Goal: Task Accomplishment & Management: Manage account settings

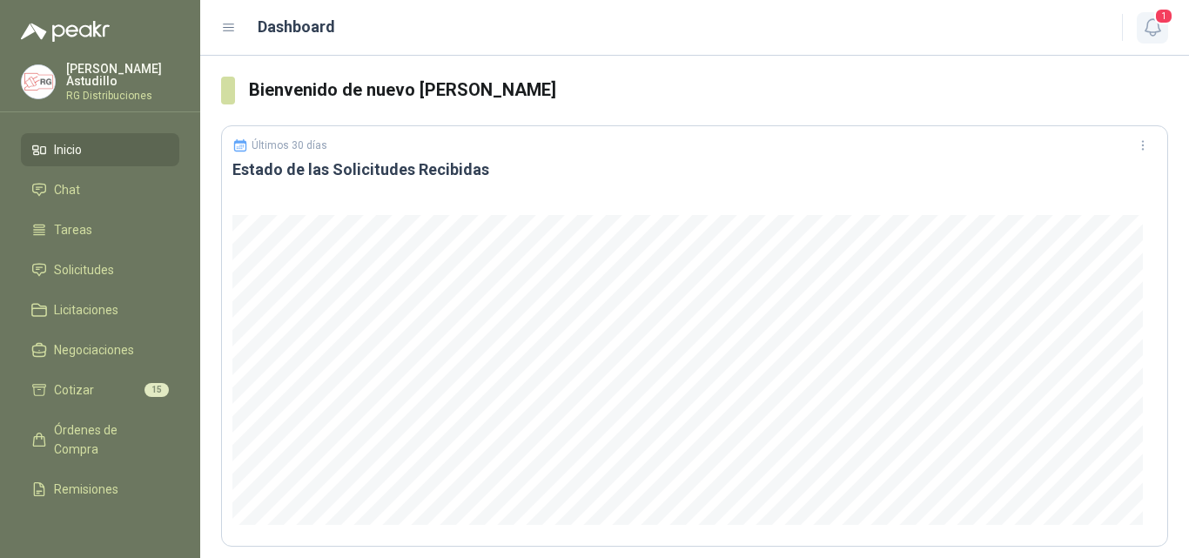
click at [1162, 23] on span "1" at bounding box center [1164, 16] width 19 height 17
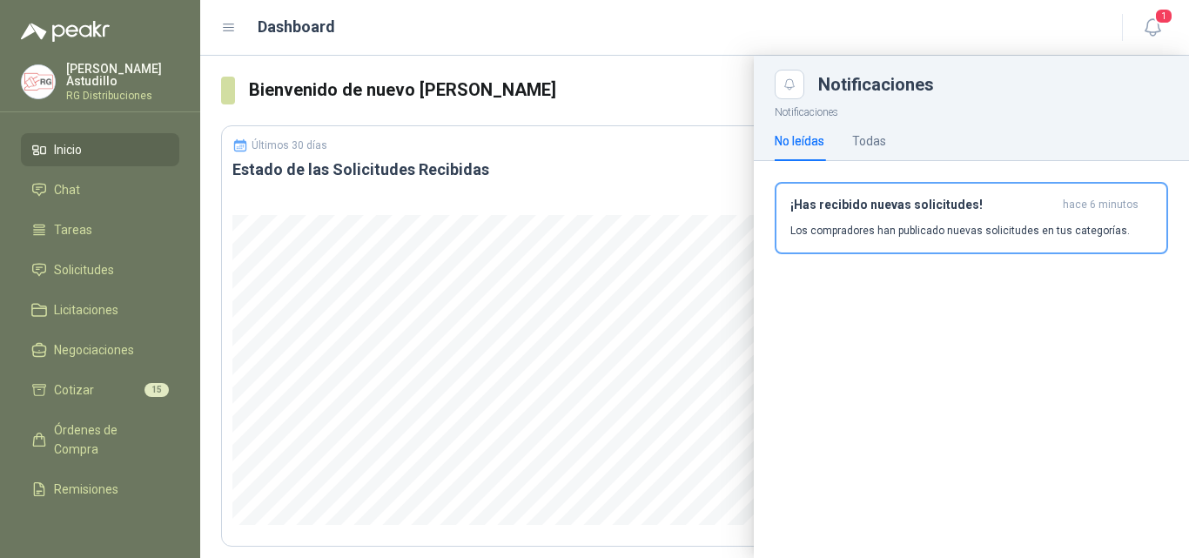
click at [984, 213] on div "¡Has recibido nuevas solicitudes! hace 6 minutos Los compradores han publicado …" at bounding box center [972, 218] width 362 height 41
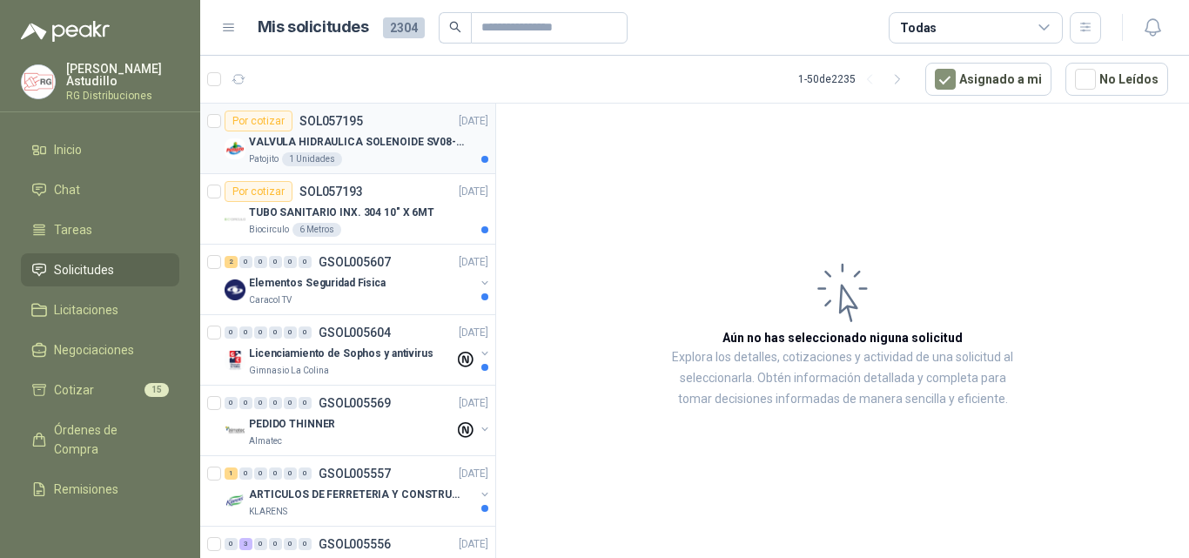
click at [408, 148] on p "VALVULA HIDRAULICA SOLENOIDE SV08-20" at bounding box center [357, 142] width 217 height 17
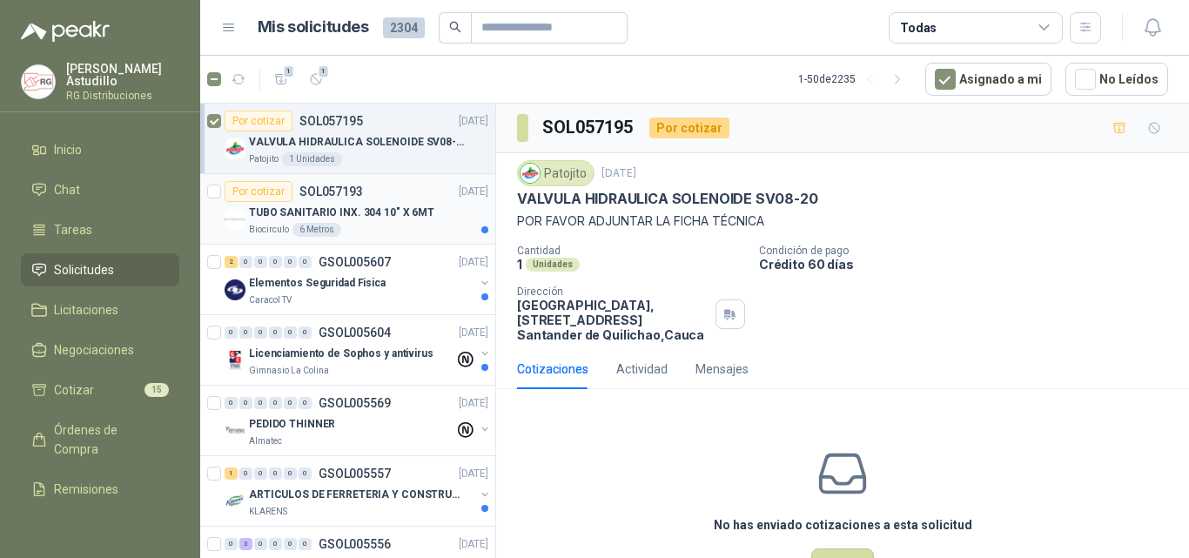
click at [376, 212] on p "TUBO SANITARIO INX. 304 10" X 6MT" at bounding box center [341, 213] width 185 height 17
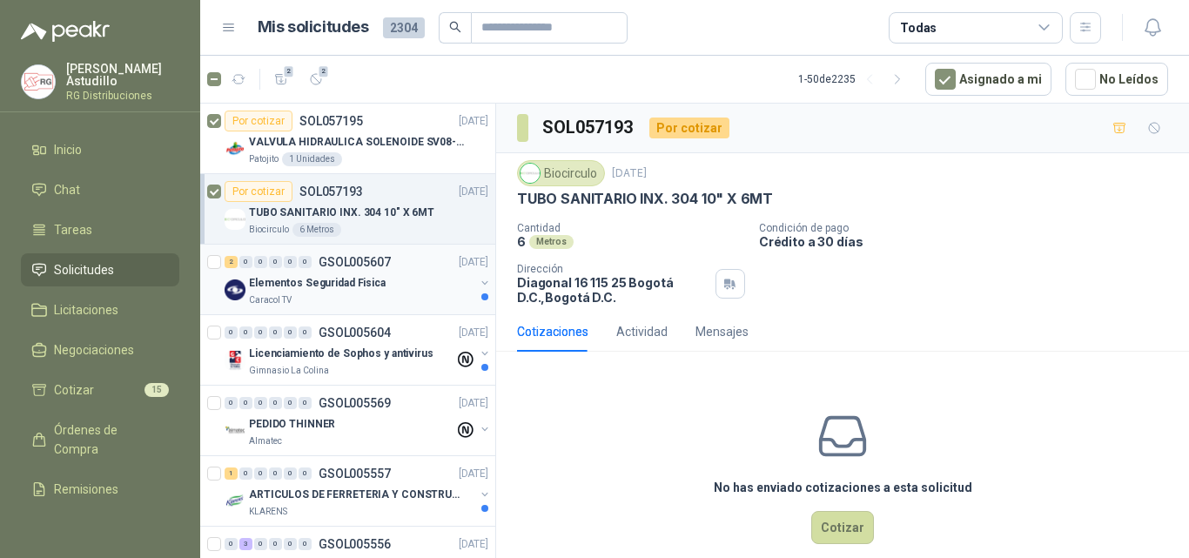
click at [394, 300] on div "Caracol TV" at bounding box center [362, 300] width 226 height 14
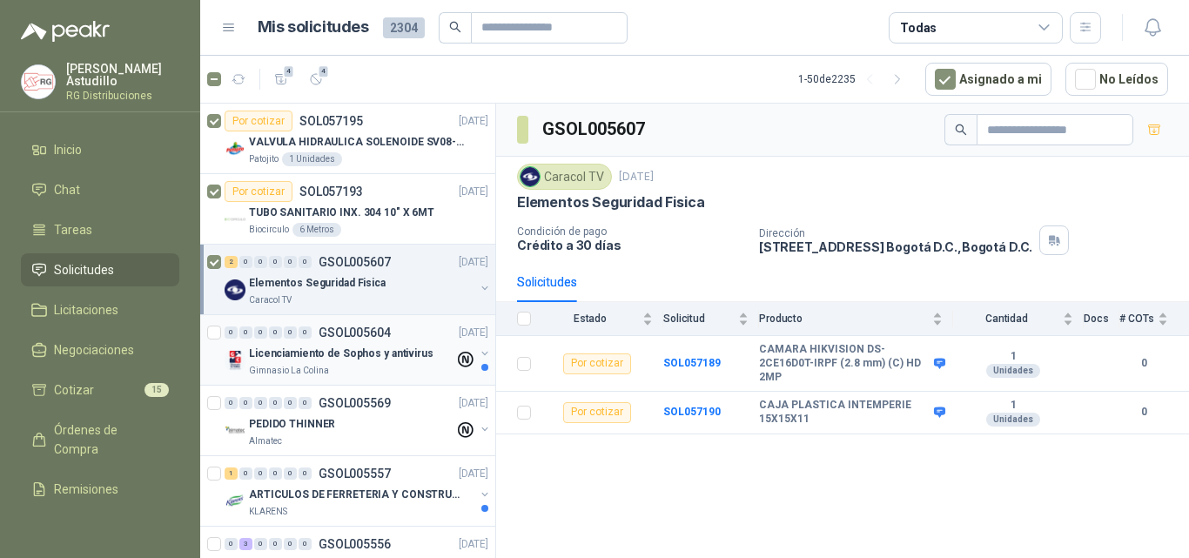
click at [363, 361] on p "Licenciamiento de Sophos y antivirus" at bounding box center [341, 354] width 185 height 17
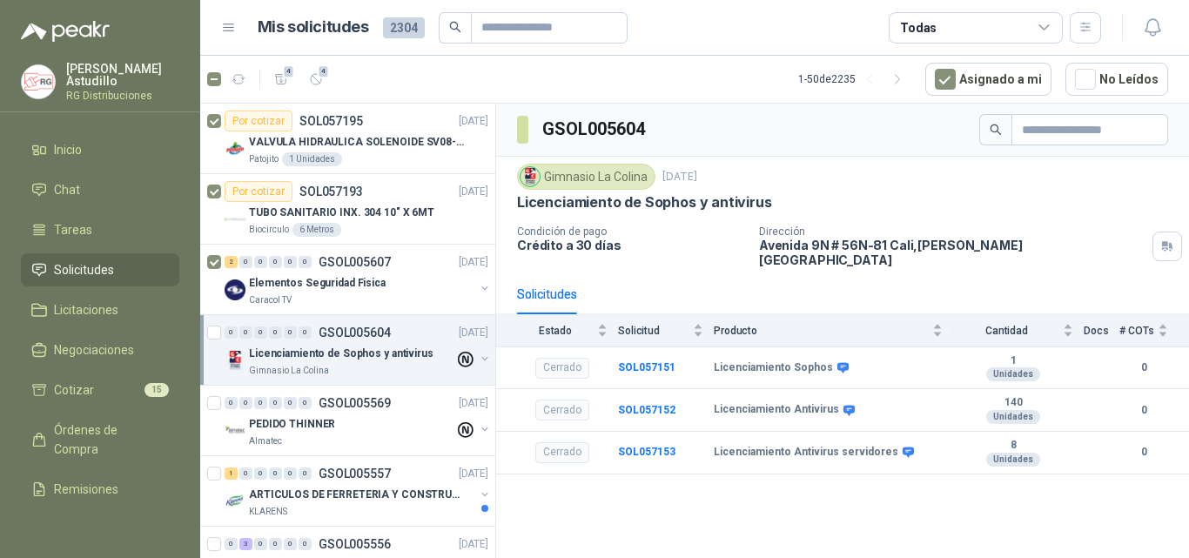
scroll to position [261, 0]
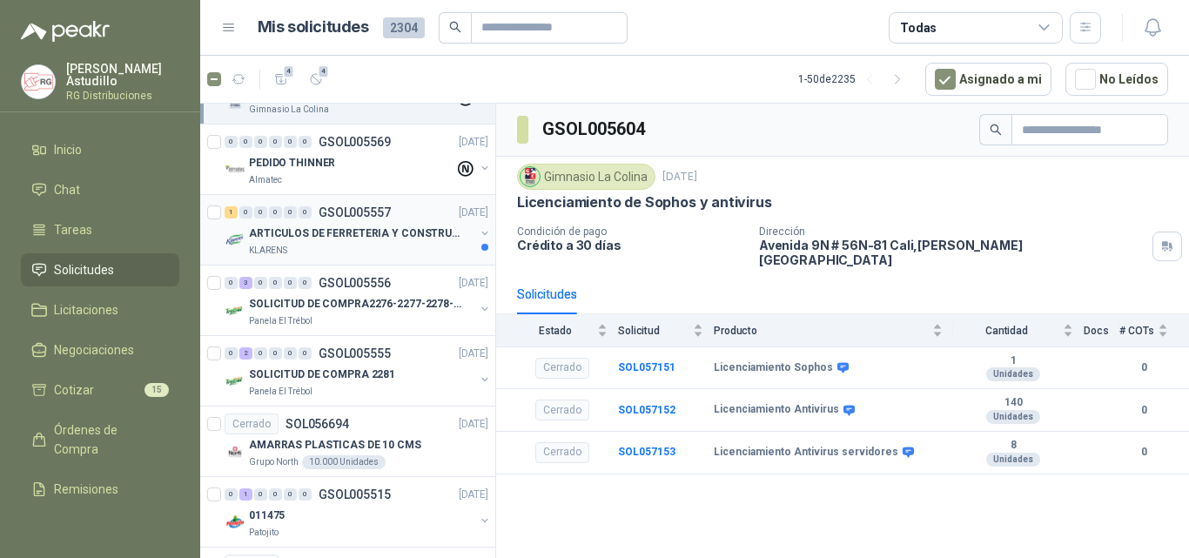
click at [354, 240] on p "ARTICULOS DE FERRETERIA Y CONSTRUCCION EN GENERAL" at bounding box center [357, 234] width 217 height 17
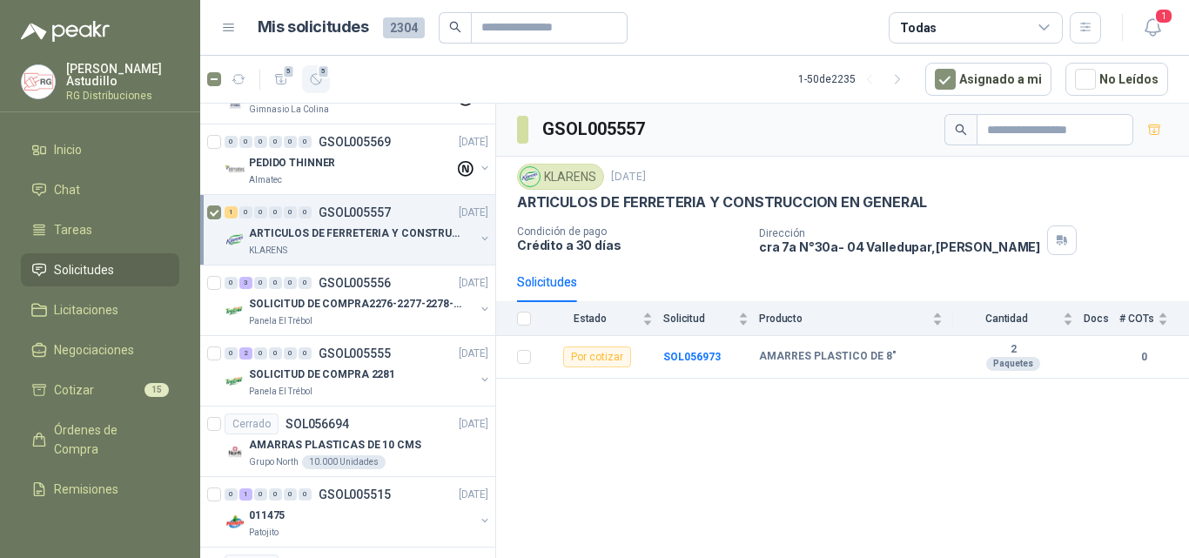
click at [314, 87] on button "5" at bounding box center [316, 79] width 28 height 28
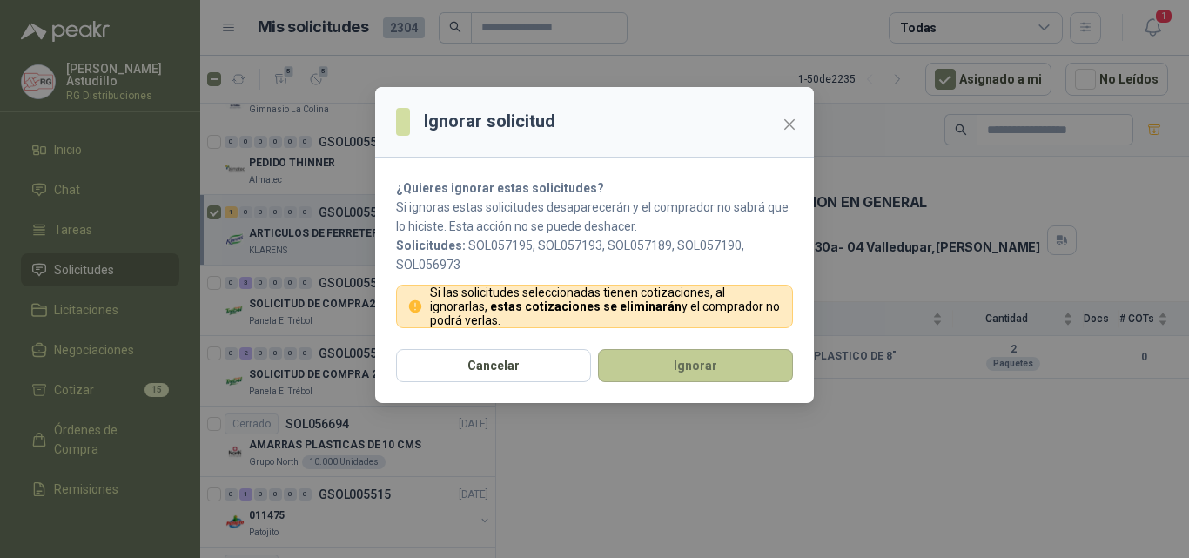
click at [645, 364] on button "Ignorar" at bounding box center [695, 365] width 195 height 33
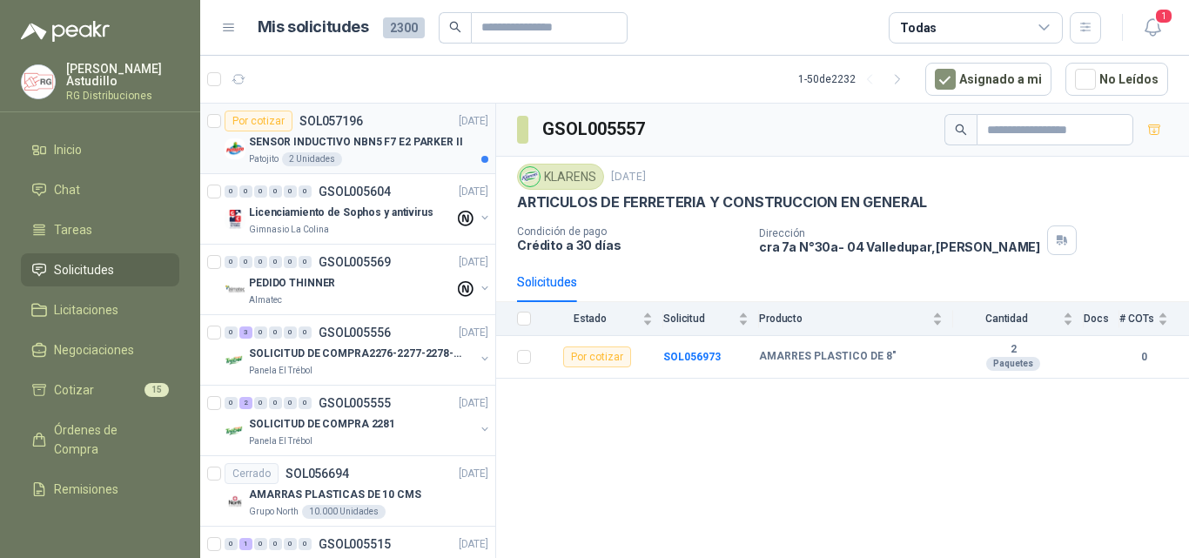
click at [401, 157] on div "Patojito 2 Unidades" at bounding box center [368, 159] width 239 height 14
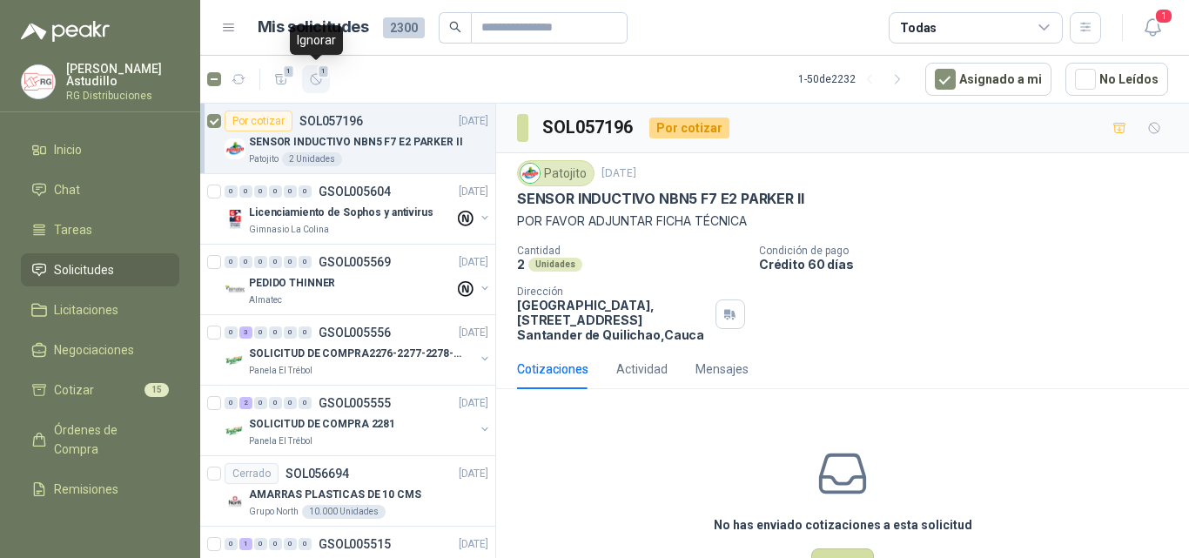
click at [320, 79] on icon "button" at bounding box center [316, 79] width 15 height 15
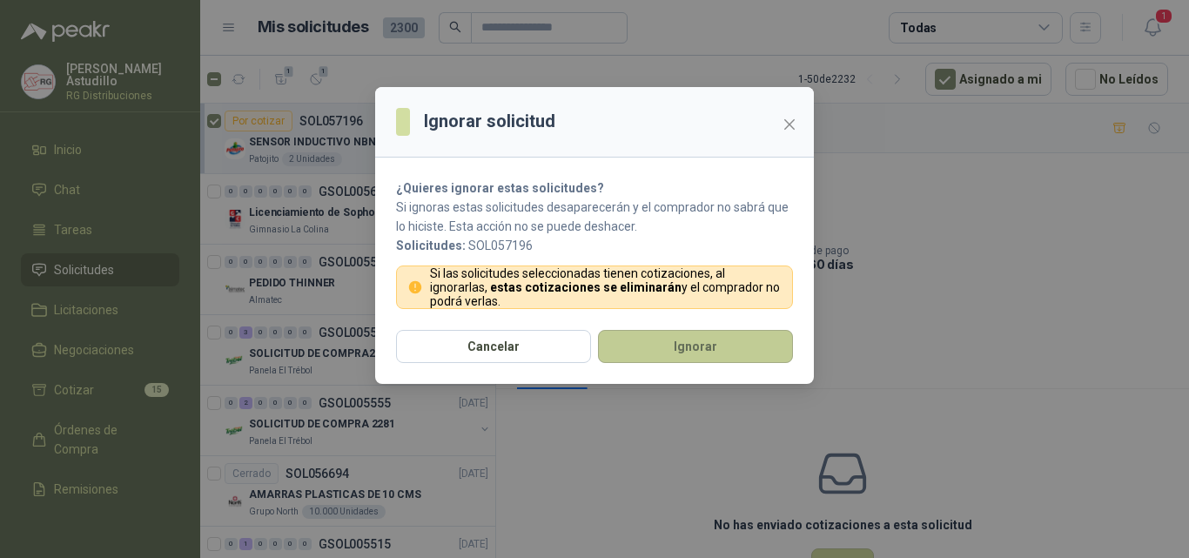
click at [711, 343] on button "Ignorar" at bounding box center [695, 346] width 195 height 33
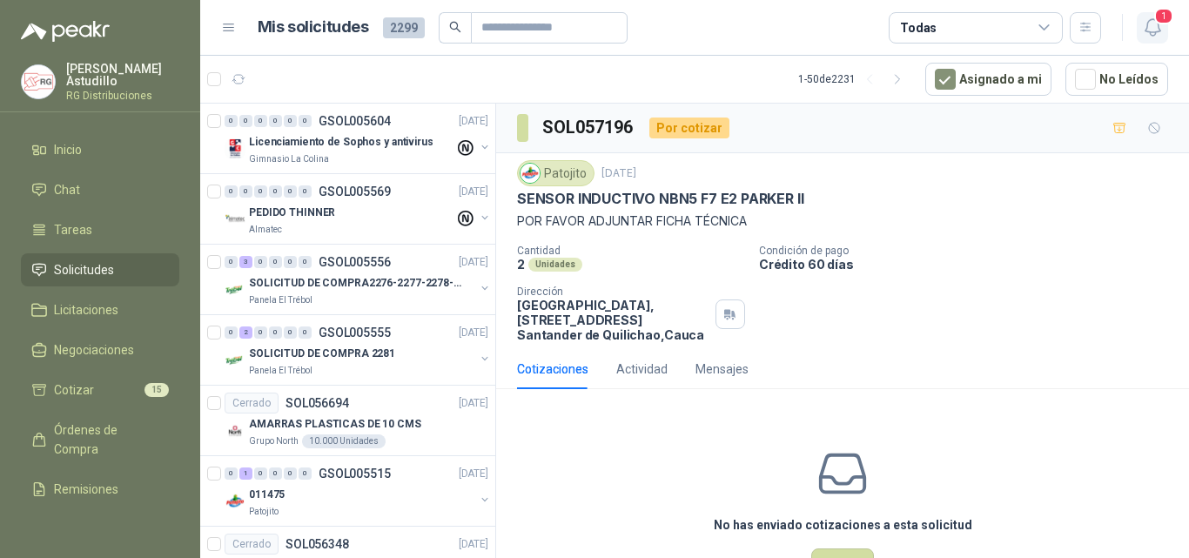
click at [1153, 32] on icon "button" at bounding box center [1152, 27] width 15 height 17
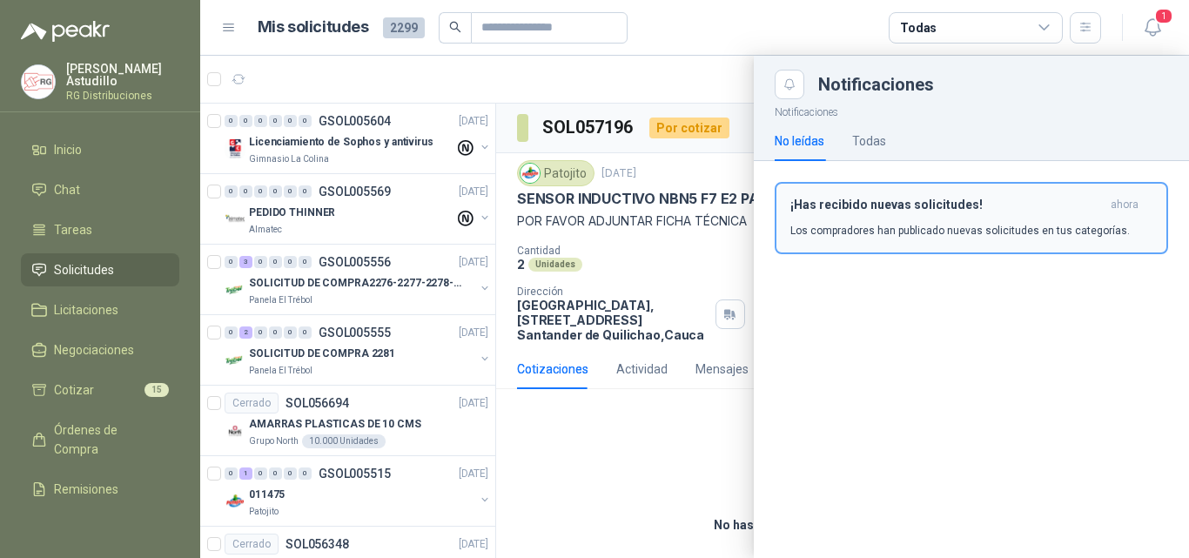
click at [957, 216] on div "¡Has recibido nuevas solicitudes! ahora Los compradores han publicado nuevas so…" at bounding box center [972, 218] width 362 height 41
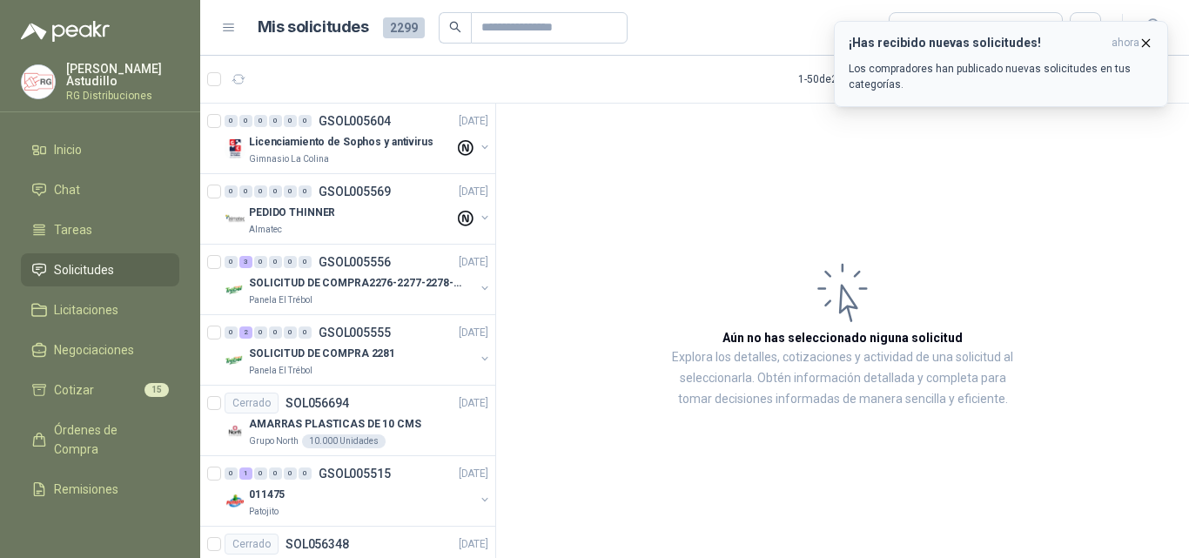
click at [1152, 44] on icon "button" at bounding box center [1146, 43] width 15 height 15
